Goal: Entertainment & Leisure: Consume media (video, audio)

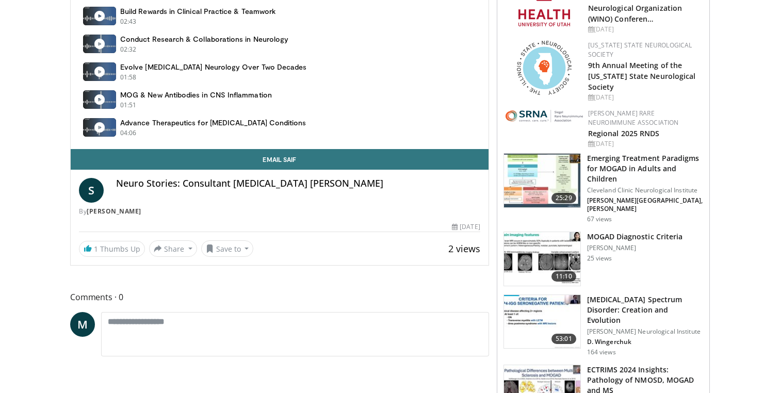
scroll to position [476, 0]
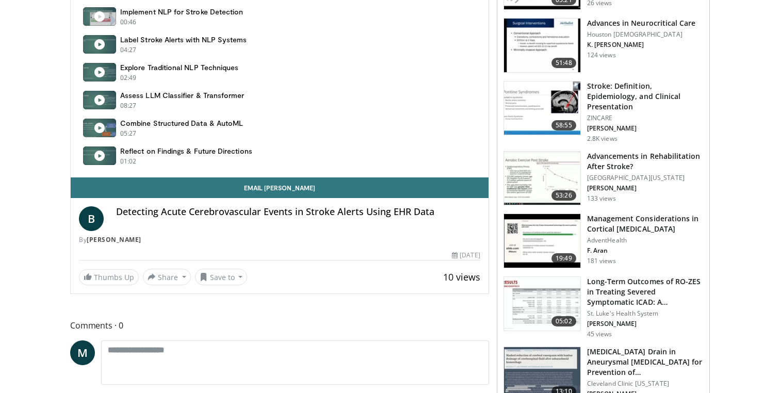
scroll to position [496, 0]
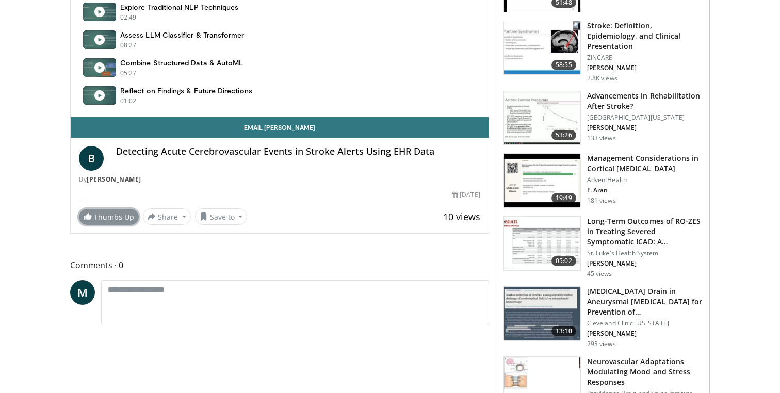
click at [99, 215] on link "Thumbs Up" at bounding box center [109, 217] width 60 height 16
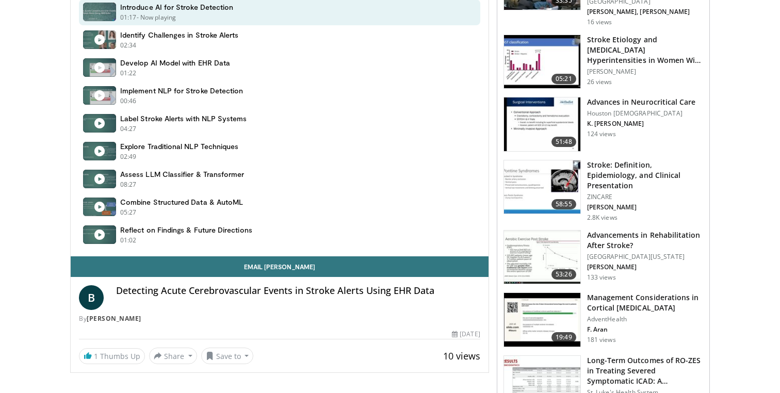
scroll to position [0, 0]
